Goal: Navigation & Orientation: Find specific page/section

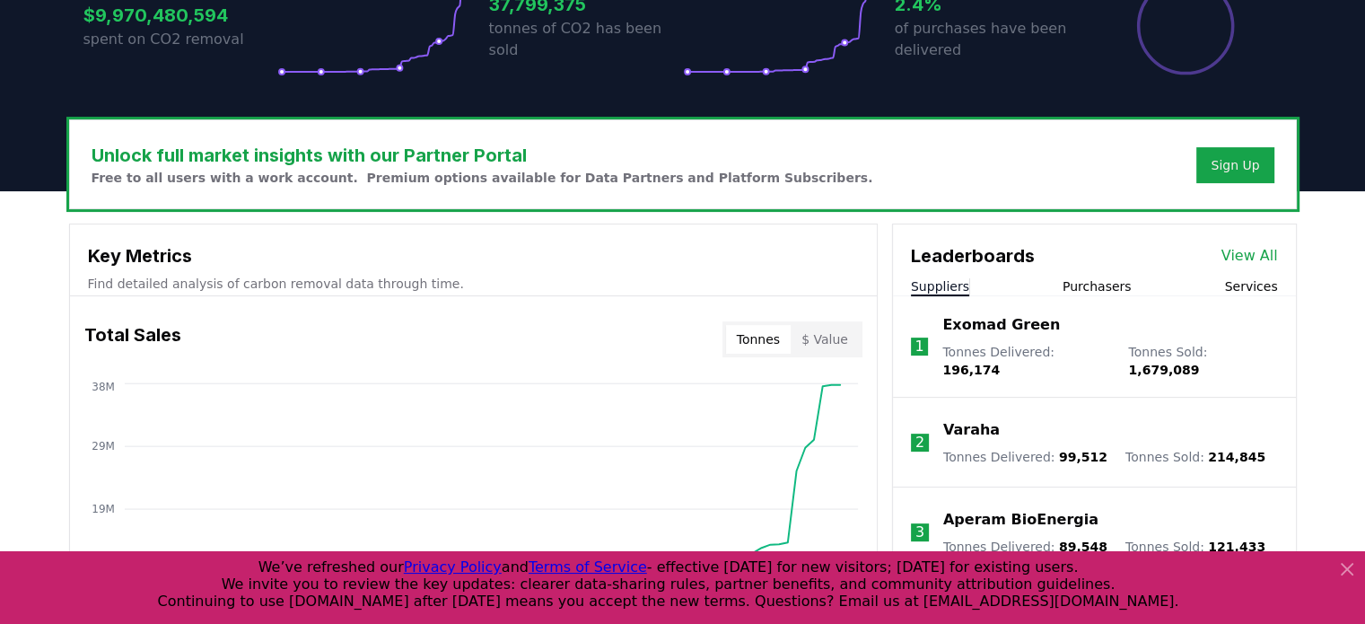
scroll to position [539, 0]
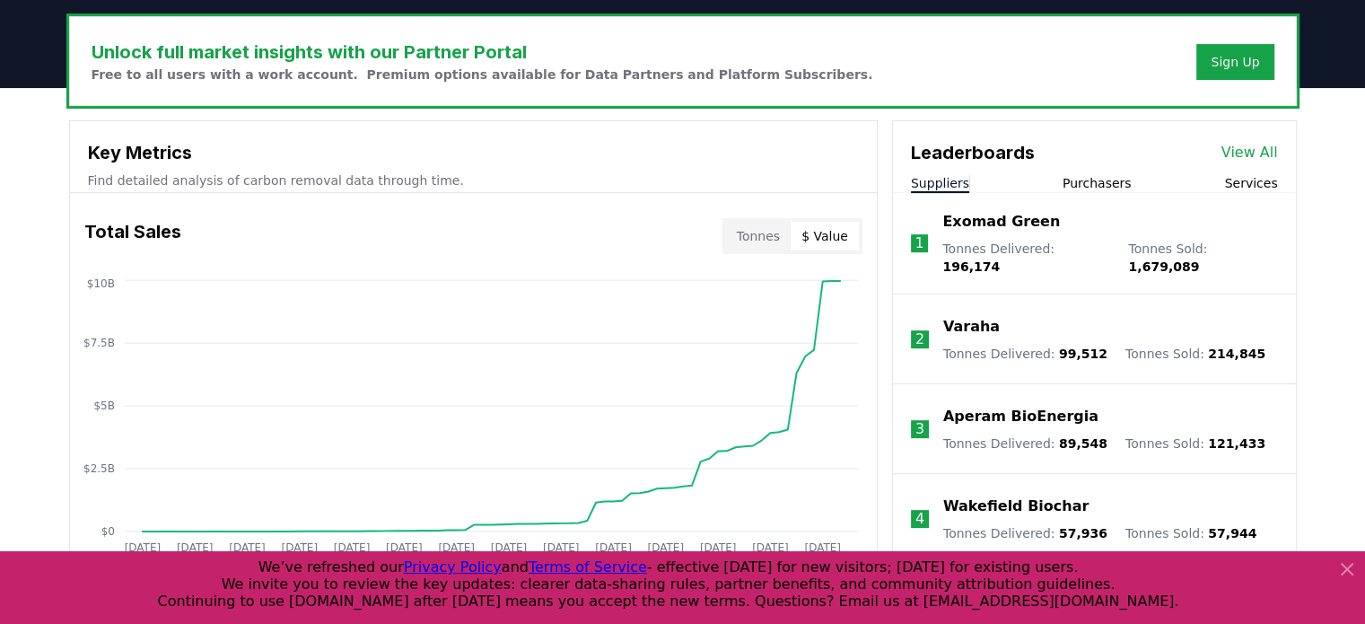
click at [827, 235] on button "$ Value" at bounding box center [825, 236] width 68 height 29
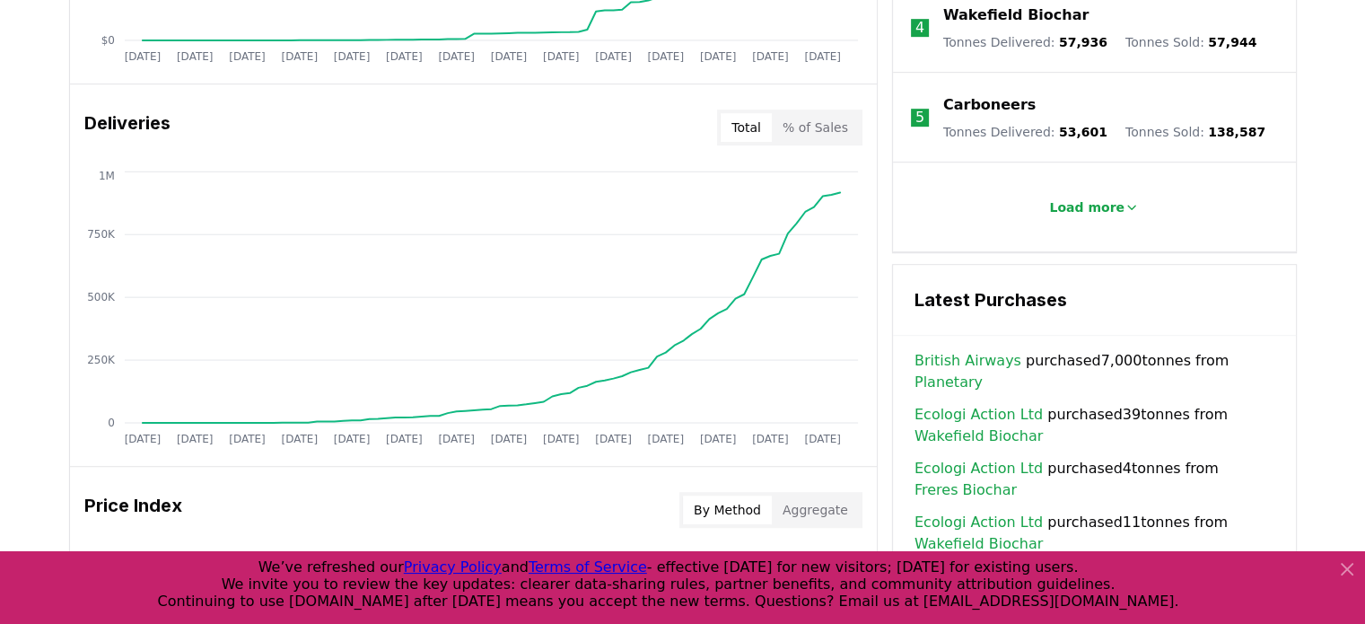
scroll to position [1077, 0]
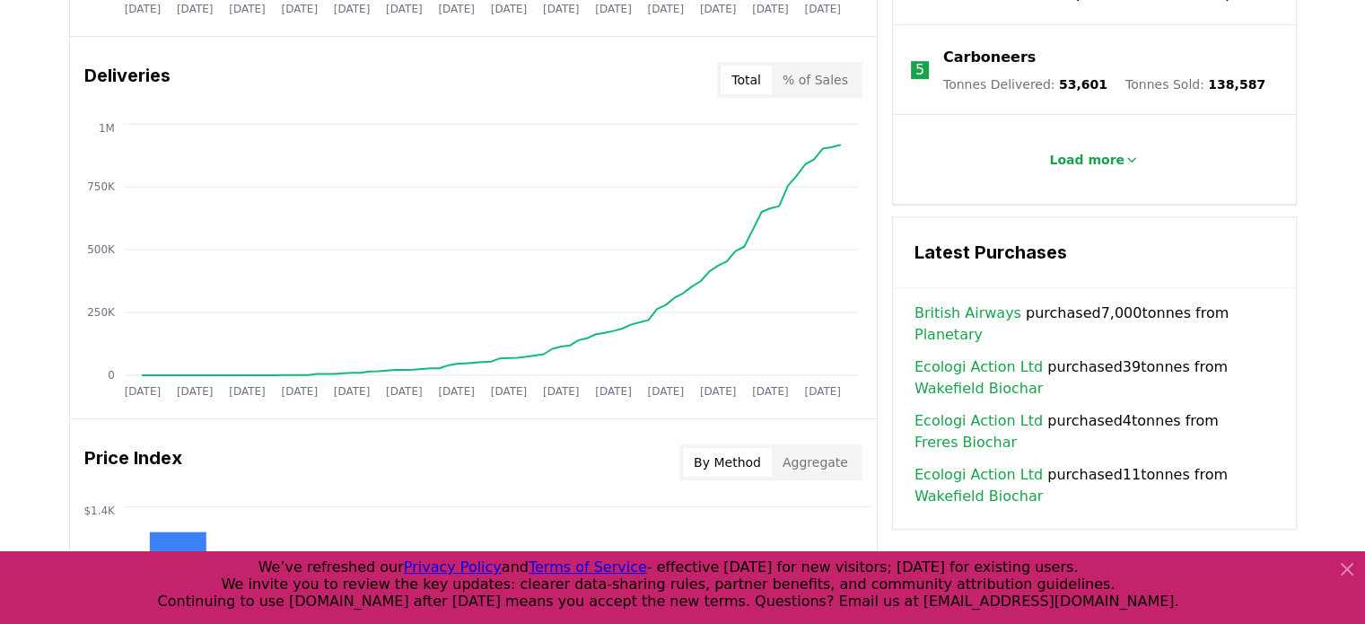
click at [983, 324] on link "Planetary" at bounding box center [949, 335] width 68 height 22
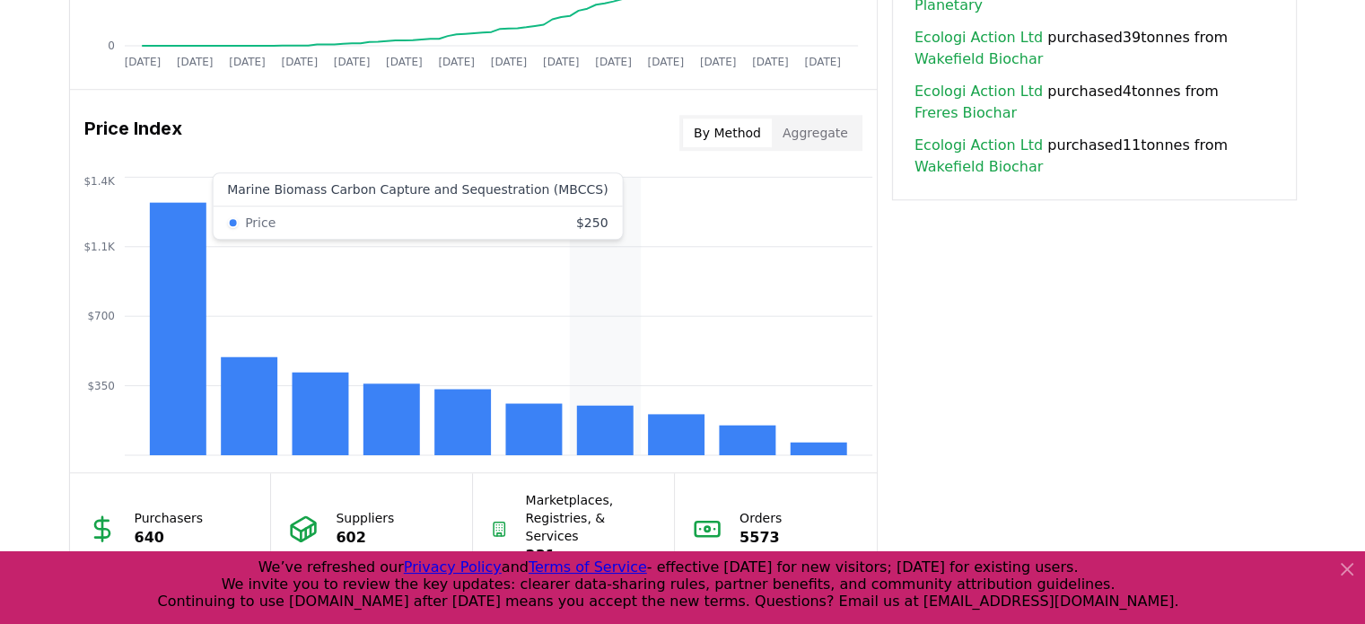
scroll to position [1437, 0]
